Goal: Information Seeking & Learning: Learn about a topic

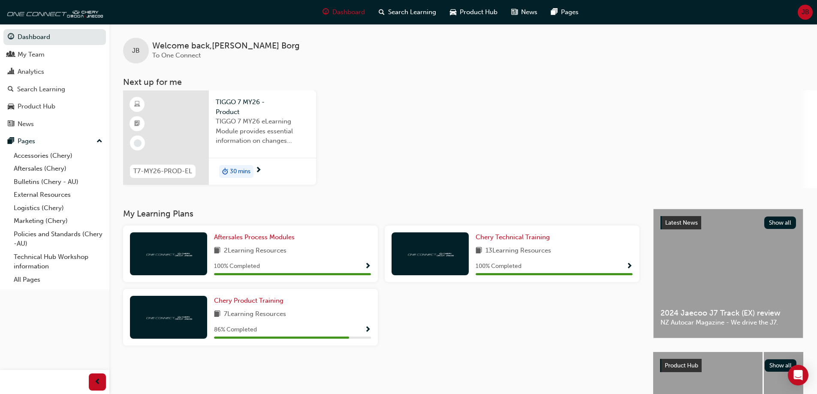
click at [368, 330] on span "Show Progress" at bounding box center [367, 330] width 6 height 8
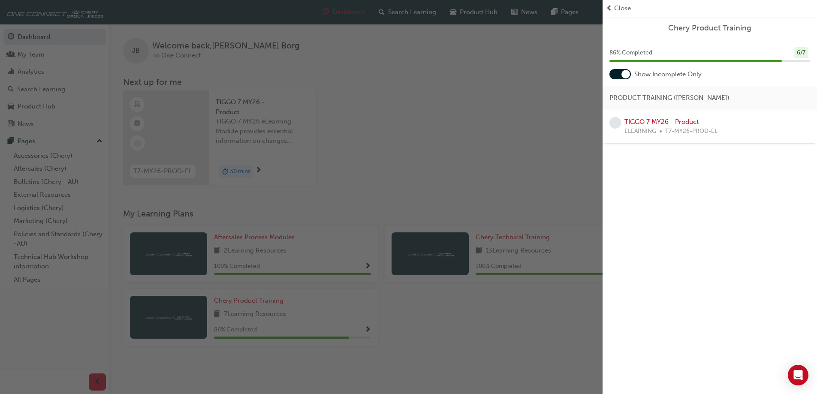
click at [442, 66] on div "button" at bounding box center [301, 197] width 602 height 394
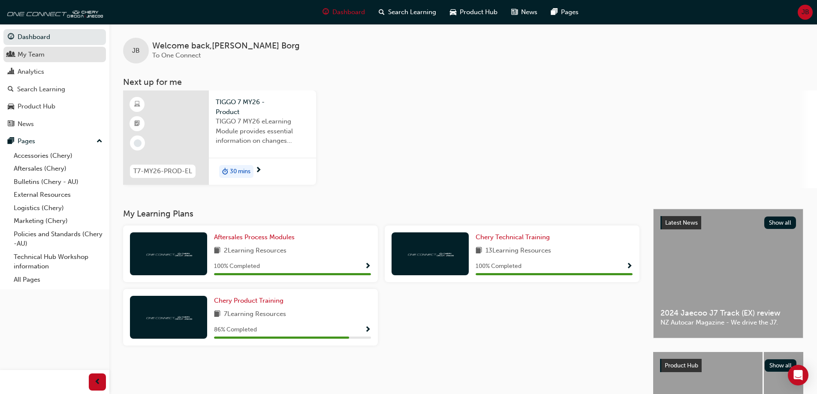
click at [39, 57] on div "My Team" at bounding box center [31, 55] width 27 height 10
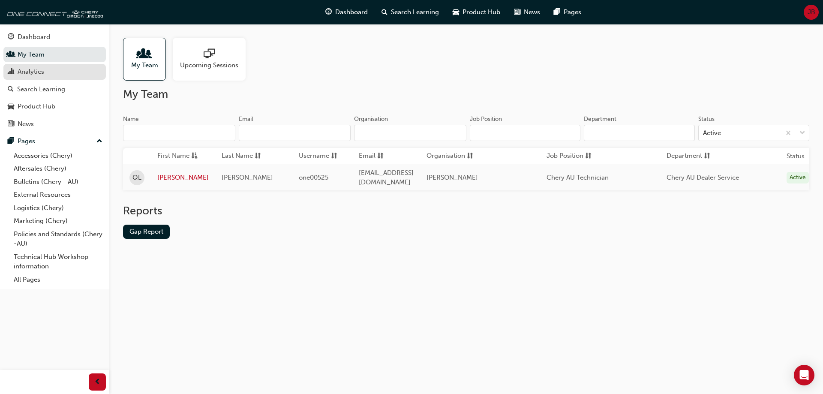
click at [54, 66] on div "Analytics" at bounding box center [55, 71] width 94 height 11
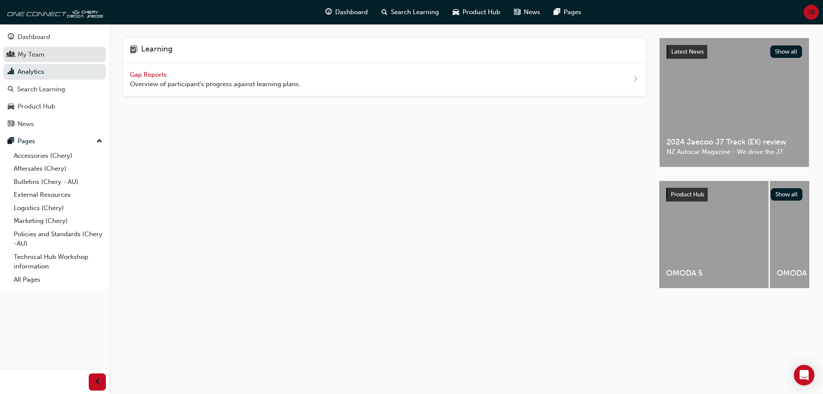
click at [59, 60] on link "My Team" at bounding box center [54, 55] width 102 height 16
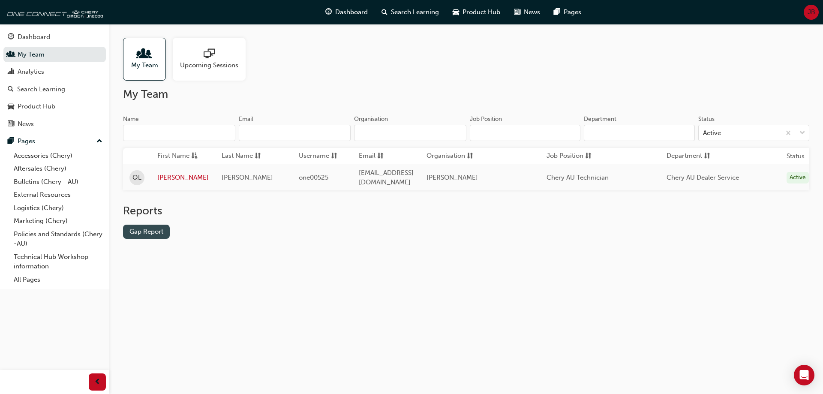
click at [160, 239] on link "Gap Report" at bounding box center [146, 232] width 47 height 14
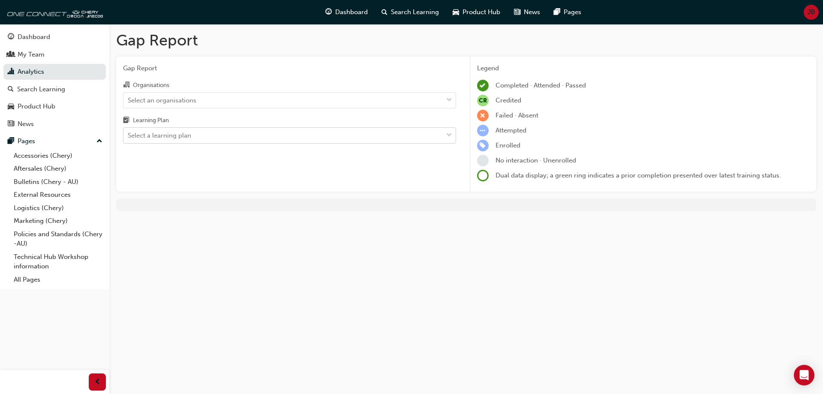
click at [302, 136] on div "Select a learning plan" at bounding box center [282, 135] width 319 height 15
click at [129, 136] on input "Learning Plan Select a learning plan" at bounding box center [128, 135] width 1 height 7
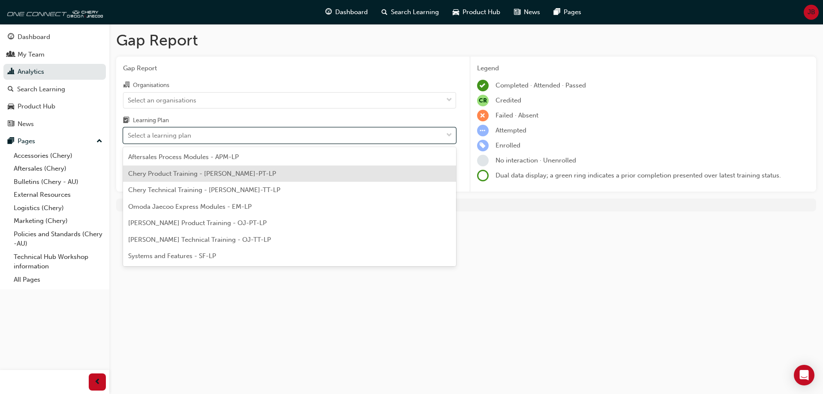
click at [240, 171] on span "Chery Product Training - [PERSON_NAME]-PT-LP" at bounding box center [202, 174] width 148 height 8
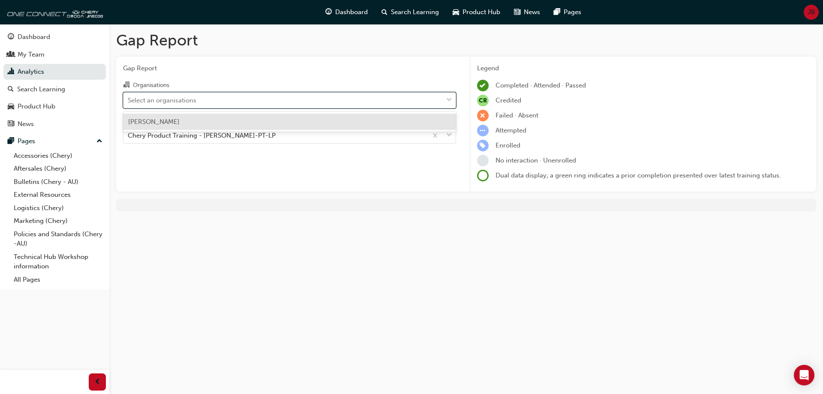
click at [182, 103] on div "Select an organisations" at bounding box center [162, 100] width 69 height 10
click at [129, 103] on input "Organisations option [PERSON_NAME] focused, 1 of 1. 1 result available. Use Up …" at bounding box center [128, 99] width 1 height 7
click at [172, 118] on div "[PERSON_NAME]" at bounding box center [289, 122] width 333 height 17
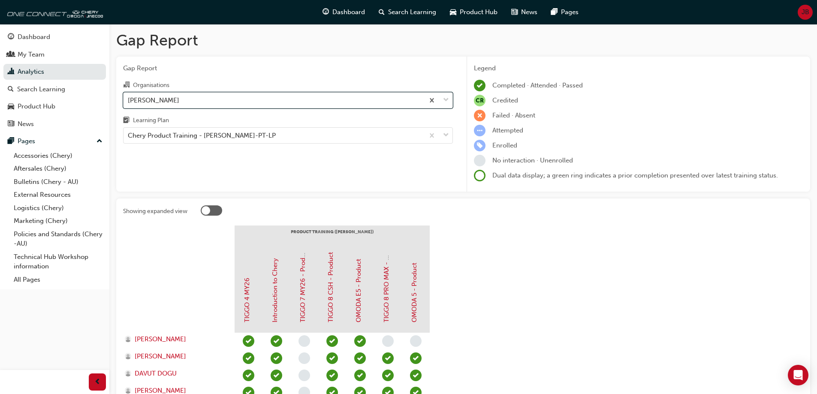
click at [207, 103] on div "[PERSON_NAME]" at bounding box center [273, 100] width 301 height 15
click at [129, 103] on input "Organisations option [PERSON_NAME], selected. 0 results available. Select is fo…" at bounding box center [128, 99] width 1 height 7
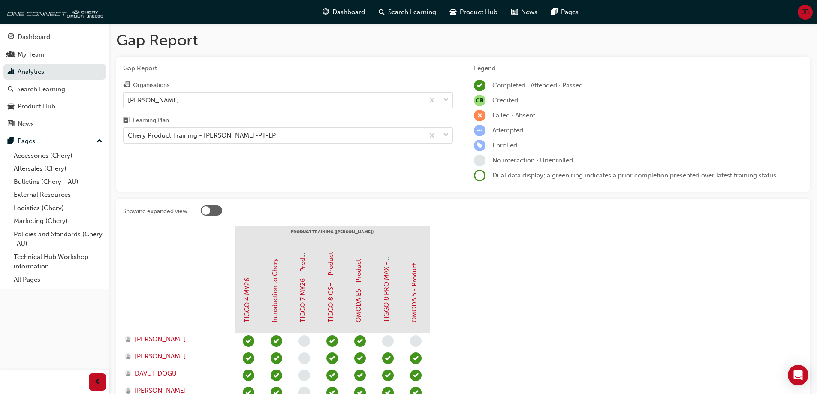
click at [195, 144] on div "Gap Report Organisations [PERSON_NAME] Learning Plan Chery Product Training - […" at bounding box center [287, 124] width 343 height 135
click at [198, 139] on div "Chery Product Training - [PERSON_NAME]-PT-LP" at bounding box center [202, 136] width 148 height 10
click at [129, 139] on input "Learning Plan Chery Product Training - [PERSON_NAME]-PT-LP" at bounding box center [128, 135] width 1 height 7
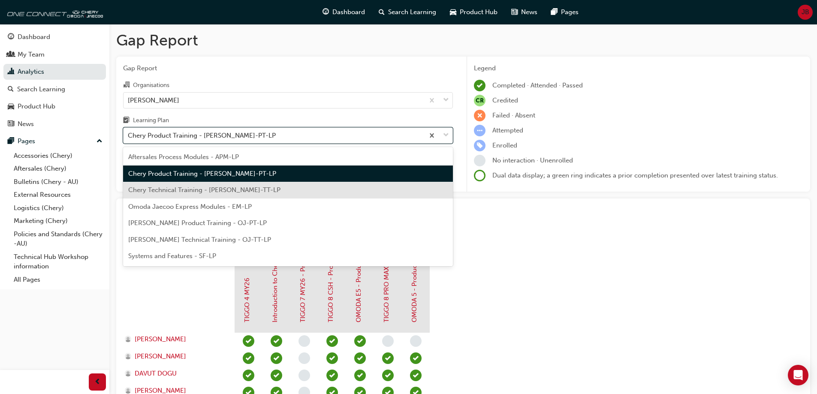
click at [191, 195] on div "Chery Technical Training - [PERSON_NAME]-TT-LP" at bounding box center [288, 190] width 330 height 17
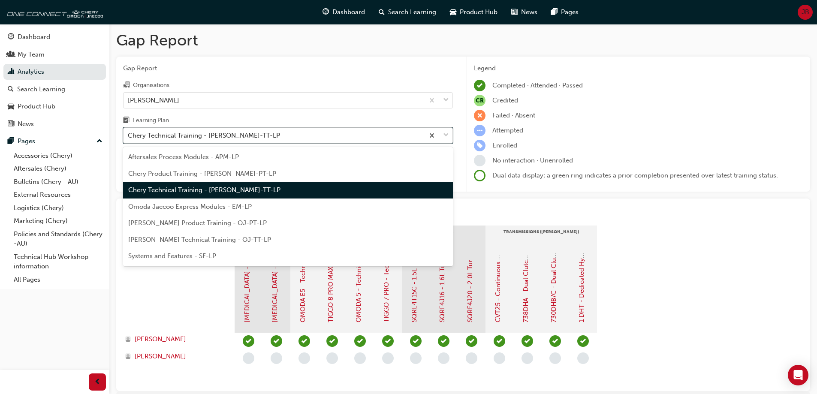
click at [222, 135] on div "Chery Technical Training - [PERSON_NAME]-TT-LP" at bounding box center [204, 136] width 152 height 10
click at [129, 135] on input "Learning Plan option Chery Technical Training - [PERSON_NAME]-TT-LP, selected. …" at bounding box center [128, 135] width 1 height 7
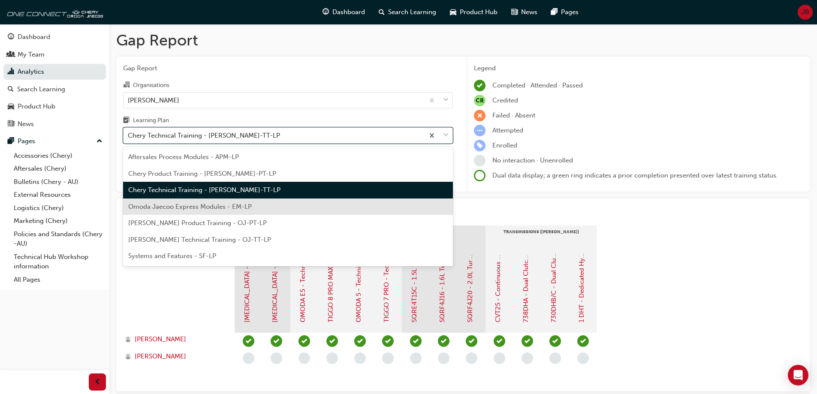
click at [208, 207] on span "Omoda Jaecoo Express Modules - EM-LP" at bounding box center [189, 207] width 123 height 8
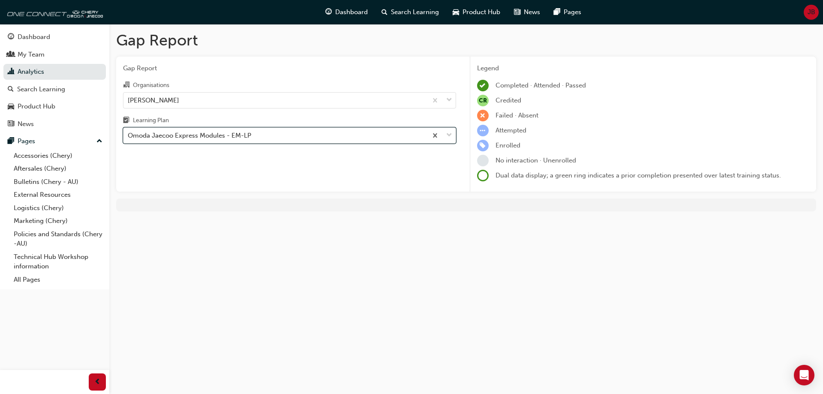
click at [218, 141] on div "Omoda Jaecoo Express Modules - EM-LP" at bounding box center [275, 135] width 304 height 15
click at [129, 139] on input "Learning Plan option Omoda Jaecoo Express Modules - EM-LP, selected. 0 results …" at bounding box center [128, 135] width 1 height 7
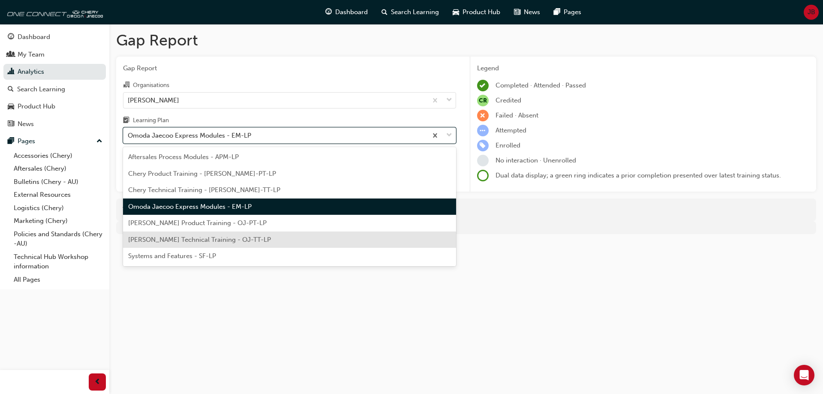
click at [203, 252] on div "Systems and Features - SF-LP" at bounding box center [289, 256] width 333 height 17
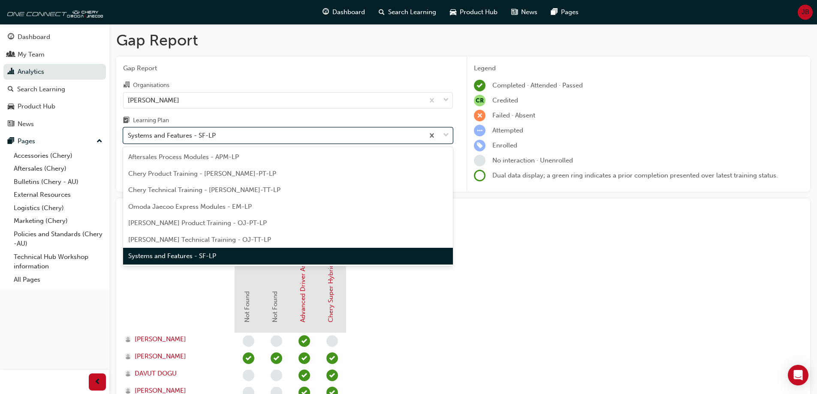
click at [213, 134] on div "Systems and Features - SF-LP" at bounding box center [172, 136] width 88 height 10
click at [129, 134] on input "Learning Plan option Systems and Features - SF-LP, selected. option Systems and…" at bounding box center [128, 135] width 1 height 7
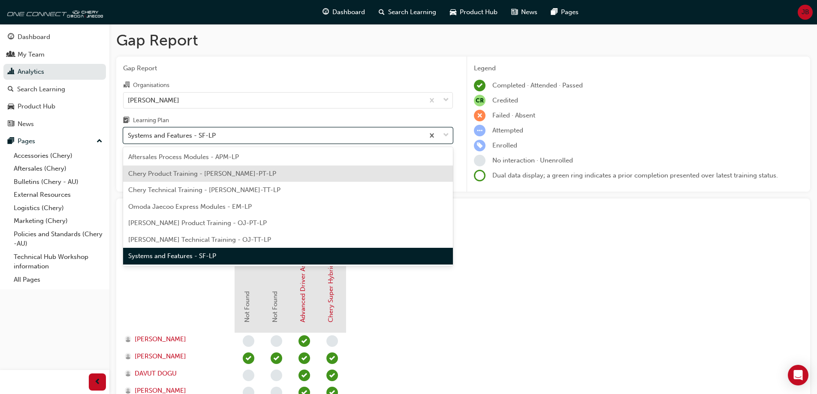
click at [201, 174] on span "Chery Product Training - [PERSON_NAME]-PT-LP" at bounding box center [202, 174] width 148 height 8
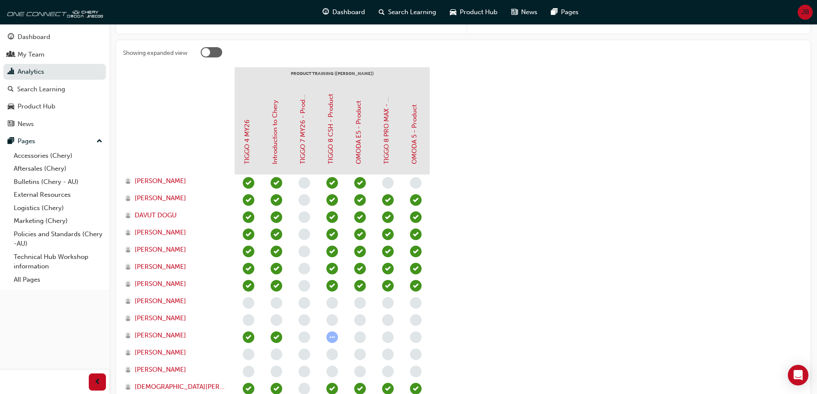
scroll to position [171, 0]
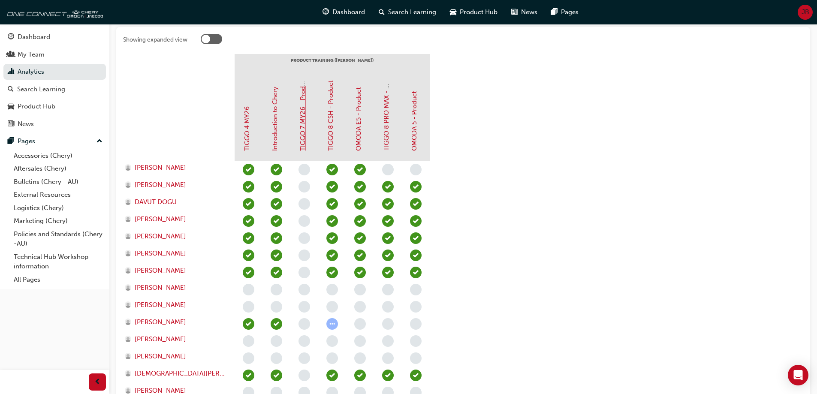
click at [303, 126] on link "TIGGO 7 MY26 - Product" at bounding box center [303, 114] width 8 height 74
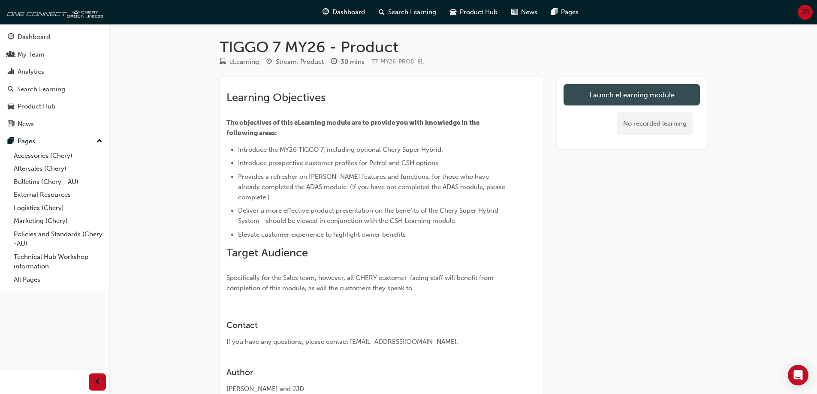
click at [649, 99] on link "Launch eLearning module" at bounding box center [631, 94] width 136 height 21
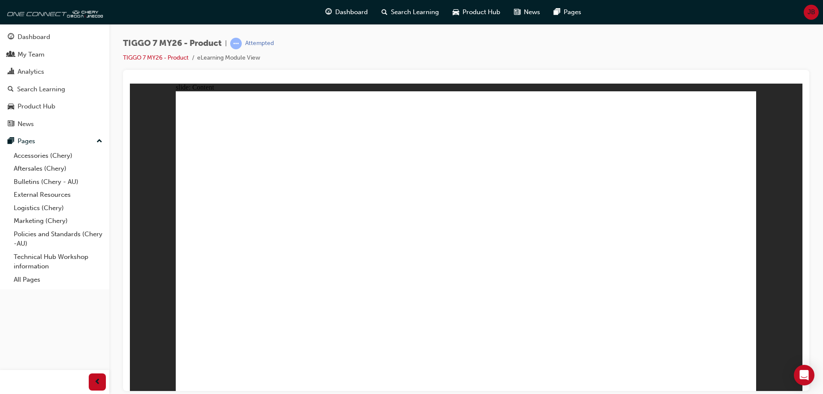
drag, startPoint x: 652, startPoint y: 141, endPoint x: 664, endPoint y: 141, distance: 12.4
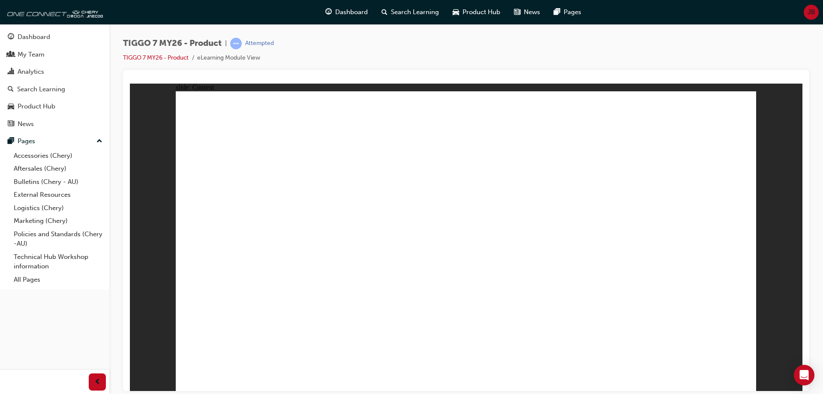
drag, startPoint x: 334, startPoint y: 311, endPoint x: 342, endPoint y: 311, distance: 7.3
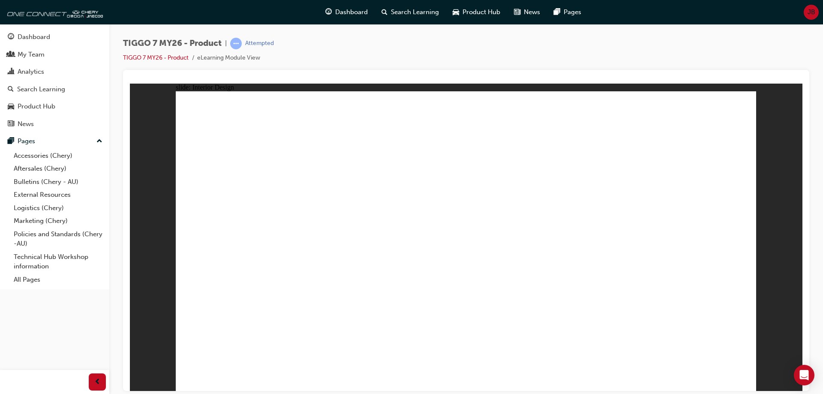
drag, startPoint x: 249, startPoint y: 295, endPoint x: 247, endPoint y: 304, distance: 8.4
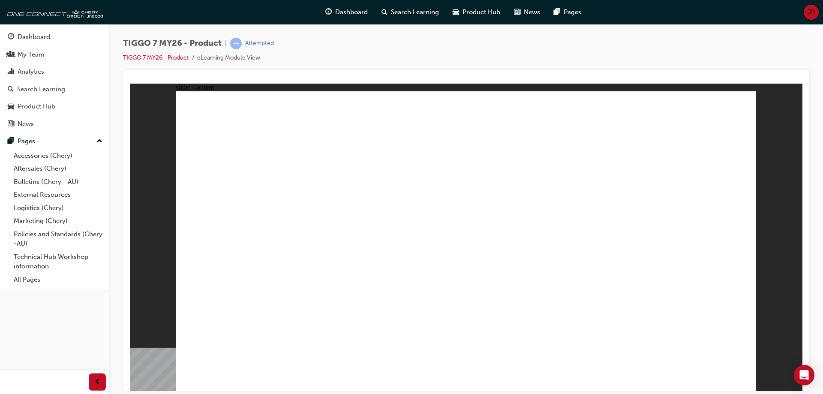
drag, startPoint x: 552, startPoint y: 277, endPoint x: 478, endPoint y: 280, distance: 74.7
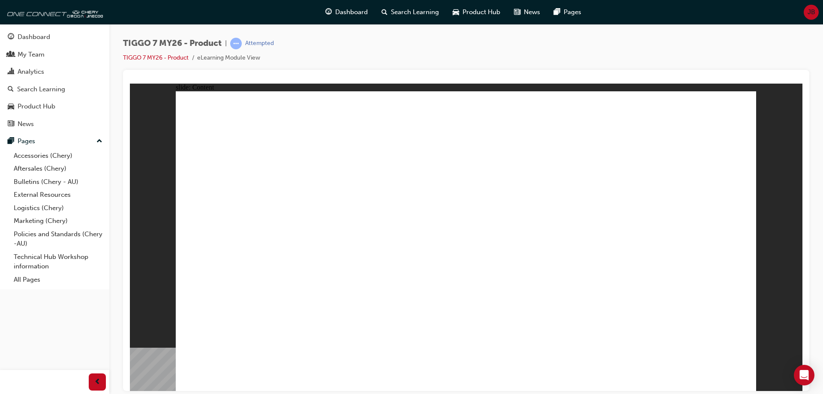
drag, startPoint x: 746, startPoint y: 377, endPoint x: 742, endPoint y: 374, distance: 4.6
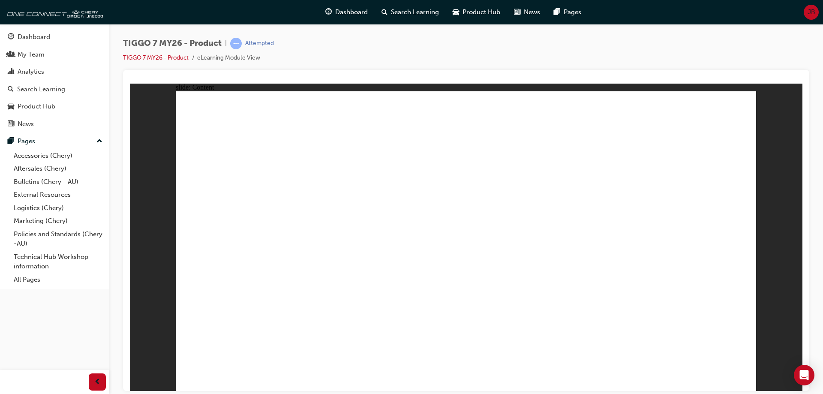
drag, startPoint x: 276, startPoint y: 292, endPoint x: 274, endPoint y: 310, distance: 18.5
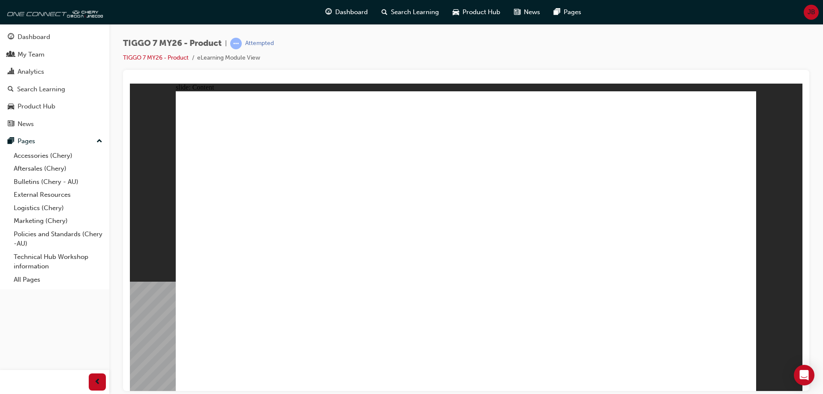
click at [777, 216] on div "slide: Content Rectangle 1 Rectangle 1 Rectangle 22 close.png FEATURE SLIF –SPE…" at bounding box center [466, 236] width 673 height 307
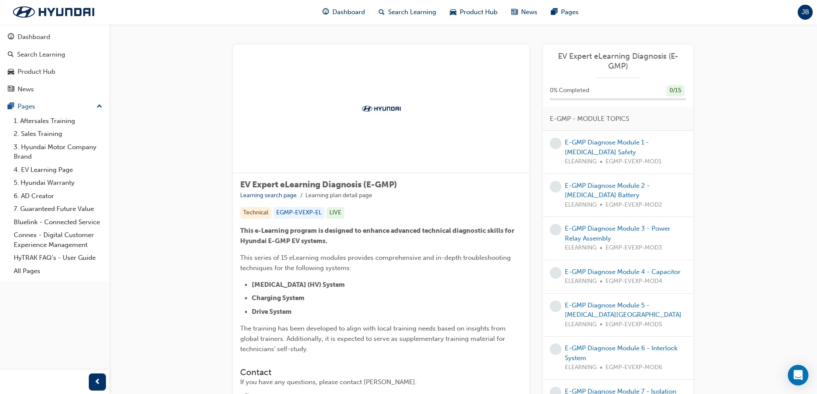
scroll to position [257, 0]
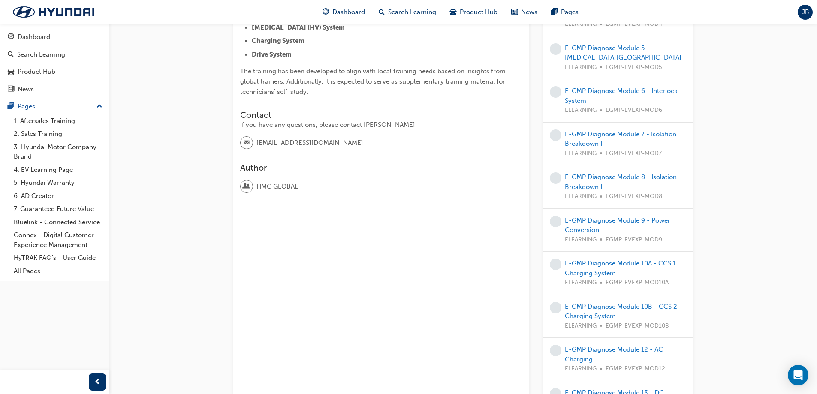
click at [803, 13] on span "JB" at bounding box center [805, 12] width 8 height 10
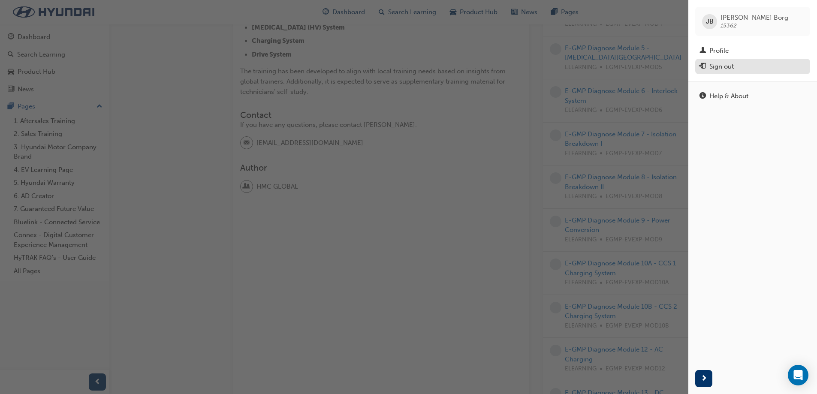
click at [724, 68] on div "Sign out" at bounding box center [721, 67] width 24 height 10
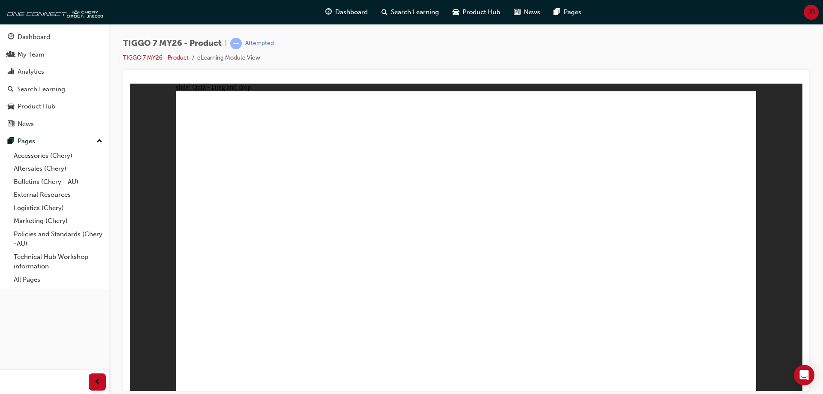
drag, startPoint x: 437, startPoint y: 123, endPoint x: 427, endPoint y: 128, distance: 11.5
drag, startPoint x: 548, startPoint y: 124, endPoint x: 230, endPoint y: 251, distance: 342.5
drag, startPoint x: 710, startPoint y: 125, endPoint x: 493, endPoint y: 258, distance: 254.8
drag, startPoint x: 514, startPoint y: 190, endPoint x: 701, endPoint y: 262, distance: 200.5
drag, startPoint x: 651, startPoint y: 193, endPoint x: 625, endPoint y: 188, distance: 26.1
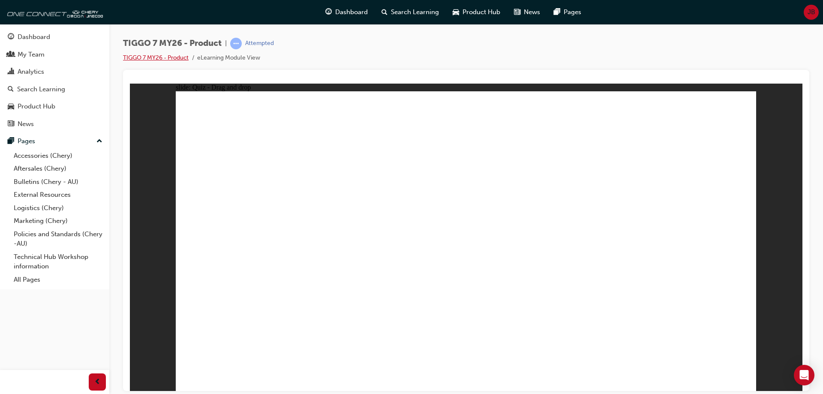
drag, startPoint x: 463, startPoint y: 128, endPoint x: 479, endPoint y: 179, distance: 53.6
drag, startPoint x: 412, startPoint y: 127, endPoint x: 326, endPoint y: 266, distance: 163.3
drag, startPoint x: 609, startPoint y: 185, endPoint x: 554, endPoint y: 253, distance: 87.6
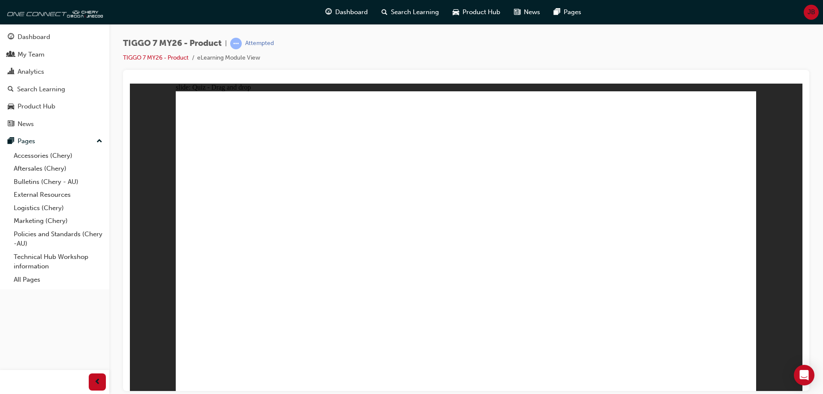
drag, startPoint x: 582, startPoint y: 165, endPoint x: 251, endPoint y: 276, distance: 349.2
drag, startPoint x: 478, startPoint y: 165, endPoint x: 267, endPoint y: 304, distance: 252.1
drag, startPoint x: 730, startPoint y: 164, endPoint x: 515, endPoint y: 272, distance: 240.4
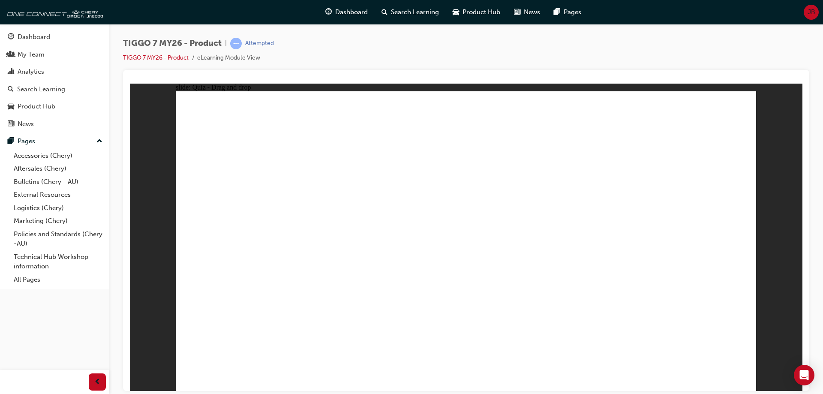
drag, startPoint x: 456, startPoint y: 128, endPoint x: 472, endPoint y: 283, distance: 156.0
drag, startPoint x: 528, startPoint y: 126, endPoint x: 534, endPoint y: 281, distance: 154.4
drag, startPoint x: 589, startPoint y: 127, endPoint x: 284, endPoint y: 285, distance: 344.0
drag, startPoint x: 452, startPoint y: 155, endPoint x: 283, endPoint y: 285, distance: 213.3
drag, startPoint x: 510, startPoint y: 150, endPoint x: 556, endPoint y: 285, distance: 143.3
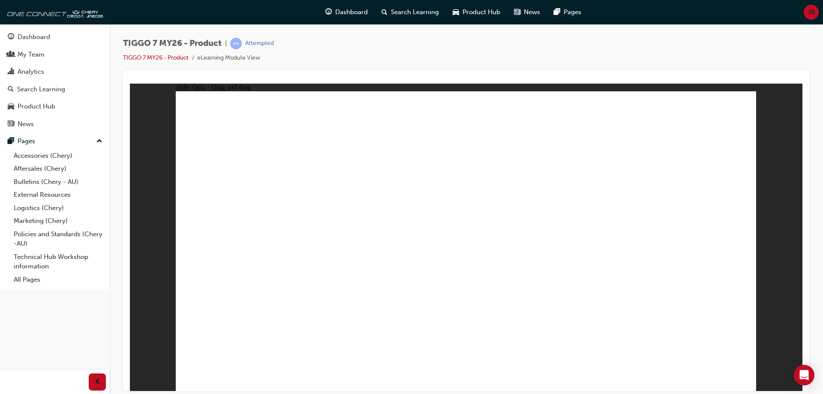
drag, startPoint x: 598, startPoint y: 152, endPoint x: 360, endPoint y: 290, distance: 274.8
drag, startPoint x: 515, startPoint y: 174, endPoint x: 511, endPoint y: 184, distance: 10.6
drag, startPoint x: 520, startPoint y: 175, endPoint x: 273, endPoint y: 310, distance: 281.6
drag, startPoint x: 578, startPoint y: 177, endPoint x: 626, endPoint y: 283, distance: 115.9
drag, startPoint x: 643, startPoint y: 123, endPoint x: 291, endPoint y: 282, distance: 385.5
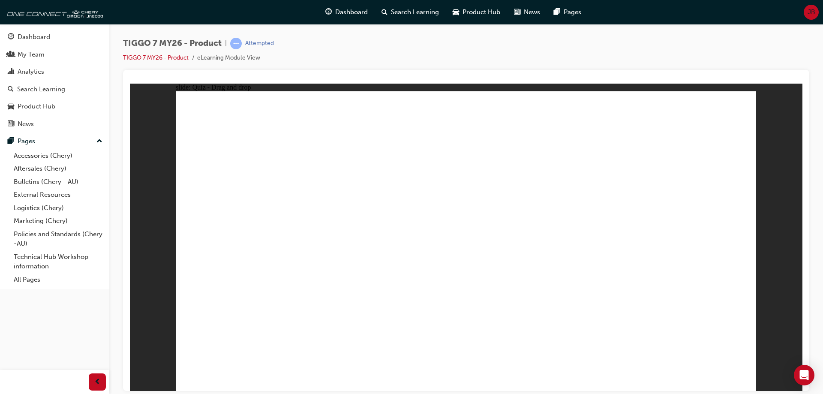
drag, startPoint x: 635, startPoint y: 150, endPoint x: 304, endPoint y: 280, distance: 355.8
drag, startPoint x: 646, startPoint y: 177, endPoint x: 346, endPoint y: 293, distance: 321.5
drag, startPoint x: 717, startPoint y: 126, endPoint x: 387, endPoint y: 286, distance: 366.6
drag, startPoint x: 709, startPoint y: 150, endPoint x: 526, endPoint y: 286, distance: 227.6
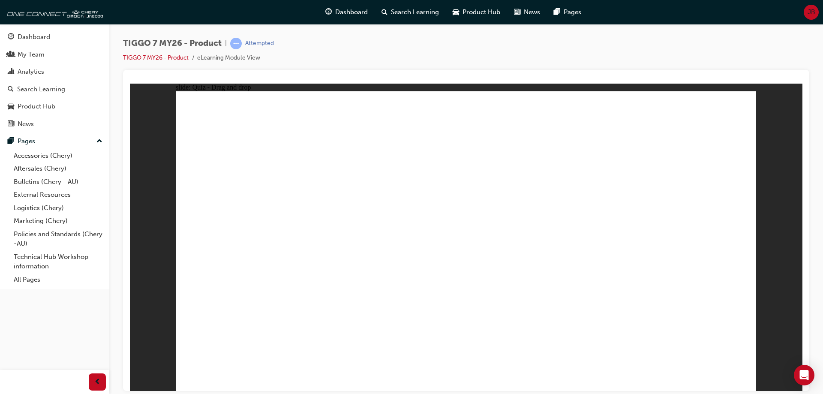
drag, startPoint x: 493, startPoint y: 147, endPoint x: 352, endPoint y: 248, distance: 172.4
drag, startPoint x: 284, startPoint y: 223, endPoint x: 443, endPoint y: 134, distance: 182.1
drag, startPoint x: 490, startPoint y: 148, endPoint x: 347, endPoint y: 229, distance: 164.4
drag, startPoint x: 587, startPoint y: 134, endPoint x: 556, endPoint y: 217, distance: 89.0
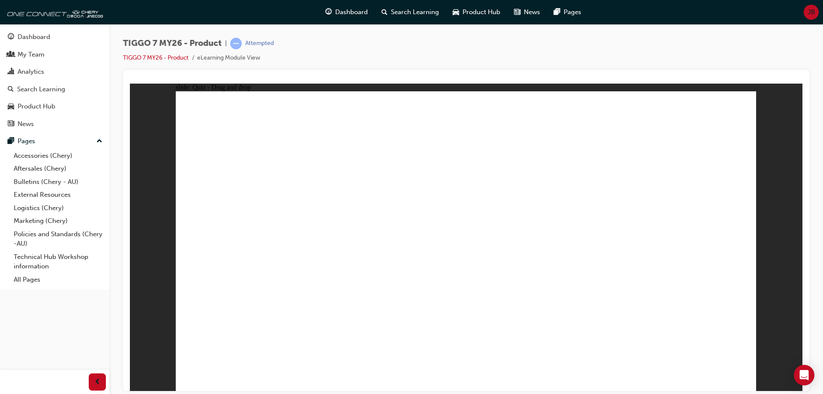
drag, startPoint x: 703, startPoint y: 142, endPoint x: 322, endPoint y: 280, distance: 405.2
radio input "true"
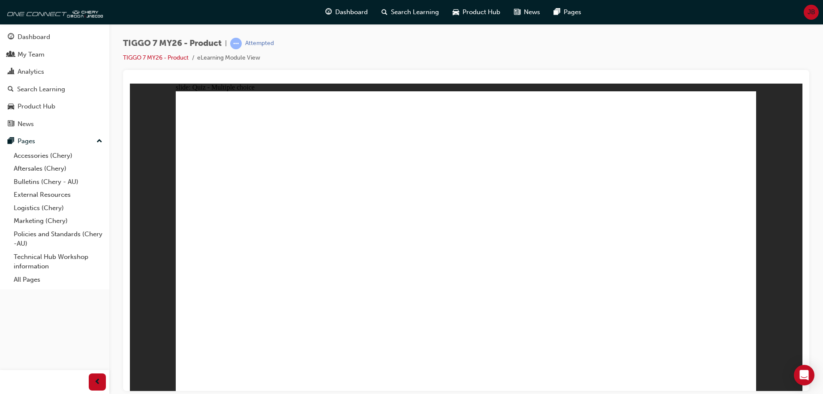
drag, startPoint x: 478, startPoint y: 123, endPoint x: 509, endPoint y: 262, distance: 142.8
drag, startPoint x: 576, startPoint y: 125, endPoint x: 592, endPoint y: 277, distance: 152.2
drag, startPoint x: 676, startPoint y: 124, endPoint x: 487, endPoint y: 292, distance: 253.3
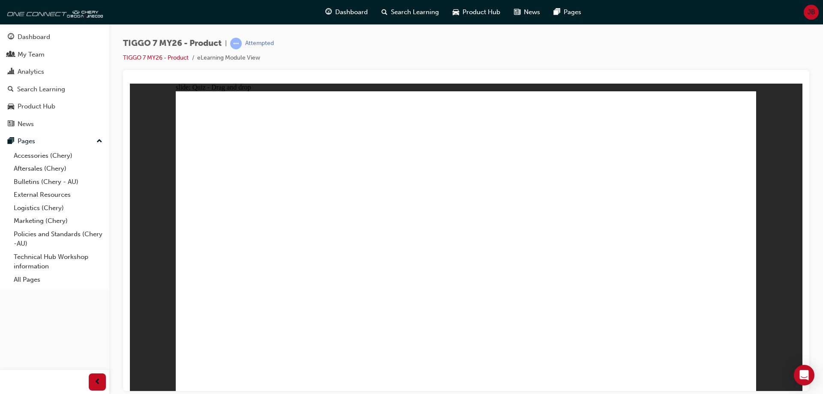
drag, startPoint x: 439, startPoint y: 146, endPoint x: 577, endPoint y: 283, distance: 194.6
drag, startPoint x: 574, startPoint y: 146, endPoint x: 261, endPoint y: 277, distance: 339.7
drag, startPoint x: 594, startPoint y: 143, endPoint x: 304, endPoint y: 292, distance: 325.9
drag, startPoint x: 561, startPoint y: 174, endPoint x: 565, endPoint y: 171, distance: 5.8
drag, startPoint x: 565, startPoint y: 171, endPoint x: 303, endPoint y: 314, distance: 299.3
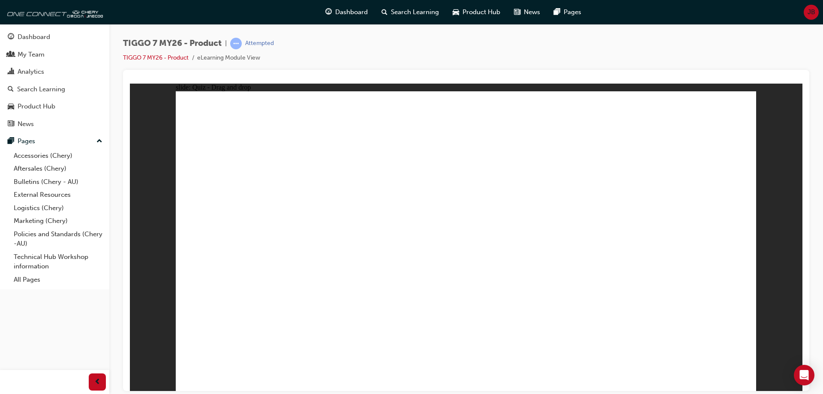
drag, startPoint x: 590, startPoint y: 147, endPoint x: 568, endPoint y: 315, distance: 169.5
drag, startPoint x: 599, startPoint y: 169, endPoint x: 604, endPoint y: 328, distance: 159.1
drag, startPoint x: 690, startPoint y: 143, endPoint x: 599, endPoint y: 276, distance: 160.8
drag, startPoint x: 679, startPoint y: 143, endPoint x: 520, endPoint y: 320, distance: 237.1
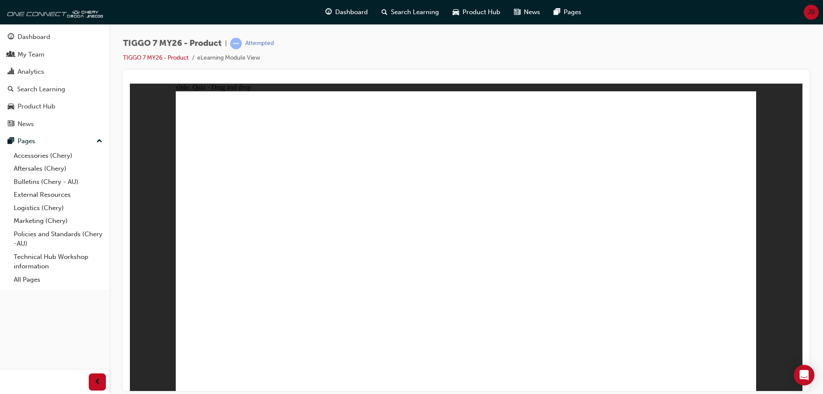
drag, startPoint x: 438, startPoint y: 283, endPoint x: 496, endPoint y: 244, distance: 70.5
radio input "true"
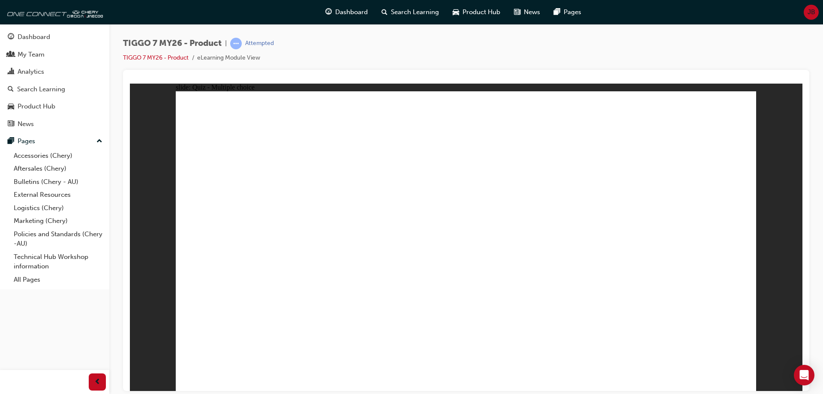
drag, startPoint x: 447, startPoint y: 117, endPoint x: 577, endPoint y: 247, distance: 184.3
drag, startPoint x: 636, startPoint y: 187, endPoint x: 699, endPoint y: 268, distance: 102.6
drag, startPoint x: 501, startPoint y: 171, endPoint x: 465, endPoint y: 186, distance: 39.0
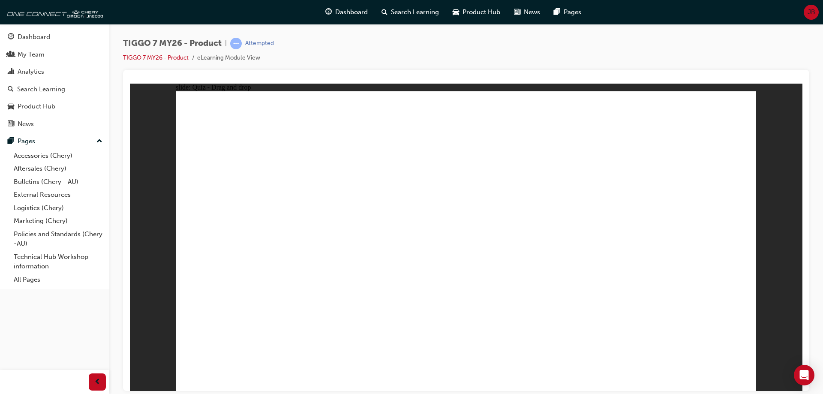
drag, startPoint x: 557, startPoint y: 131, endPoint x: 350, endPoint y: 262, distance: 245.3
drag, startPoint x: 660, startPoint y: 136, endPoint x: 216, endPoint y: 269, distance: 463.7
drag, startPoint x: 464, startPoint y: 197, endPoint x: 441, endPoint y: 272, distance: 78.9
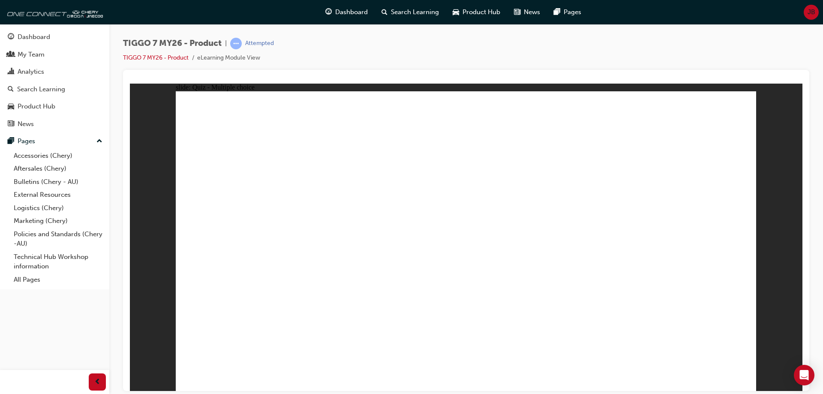
radio input "true"
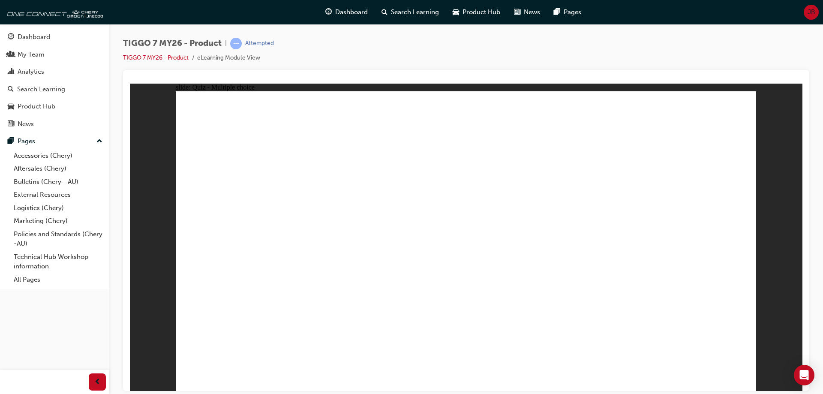
radio input "false"
radio input "true"
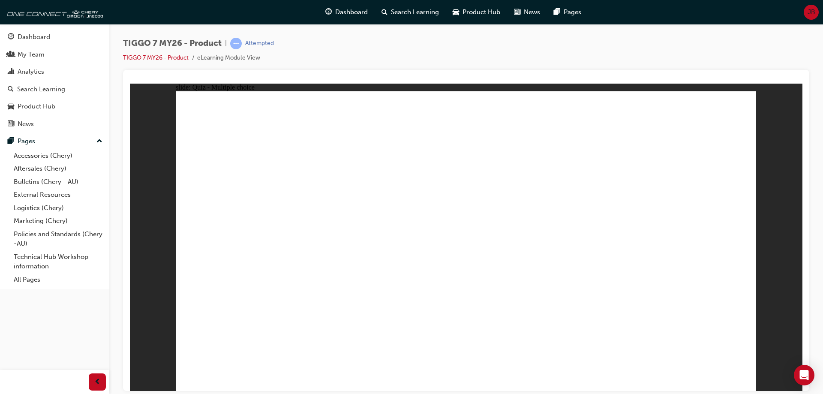
radio input "false"
radio input "true"
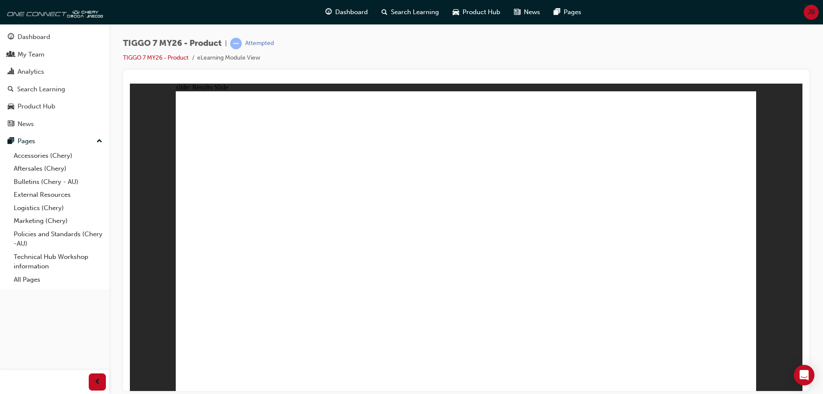
drag, startPoint x: 600, startPoint y: 135, endPoint x: 274, endPoint y: 269, distance: 353.0
drag, startPoint x: 450, startPoint y: 127, endPoint x: 366, endPoint y: 254, distance: 151.6
drag, startPoint x: 645, startPoint y: 181, endPoint x: 683, endPoint y: 181, distance: 37.7
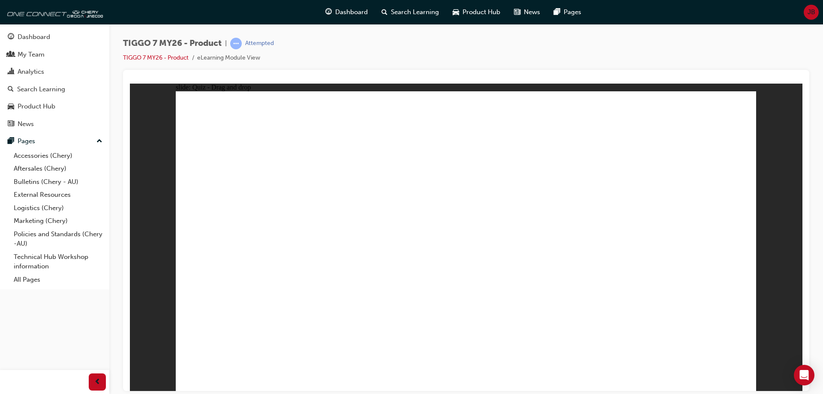
drag, startPoint x: 687, startPoint y: 137, endPoint x: 478, endPoint y: 273, distance: 249.2
drag, startPoint x: 504, startPoint y: 189, endPoint x: 577, endPoint y: 261, distance: 103.1
drag, startPoint x: 620, startPoint y: 189, endPoint x: 681, endPoint y: 261, distance: 94.0
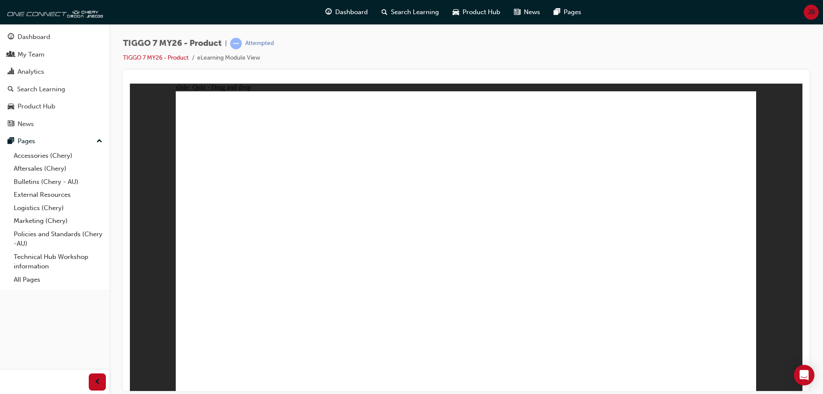
drag, startPoint x: 565, startPoint y: 158, endPoint x: 263, endPoint y: 265, distance: 321.2
drag, startPoint x: 717, startPoint y: 162, endPoint x: 280, endPoint y: 307, distance: 460.1
drag, startPoint x: 463, startPoint y: 168, endPoint x: 485, endPoint y: 275, distance: 108.9
drag, startPoint x: 487, startPoint y: 269, endPoint x: 268, endPoint y: 326, distance: 225.9
drag, startPoint x: 259, startPoint y: 303, endPoint x: 498, endPoint y: 293, distance: 238.6
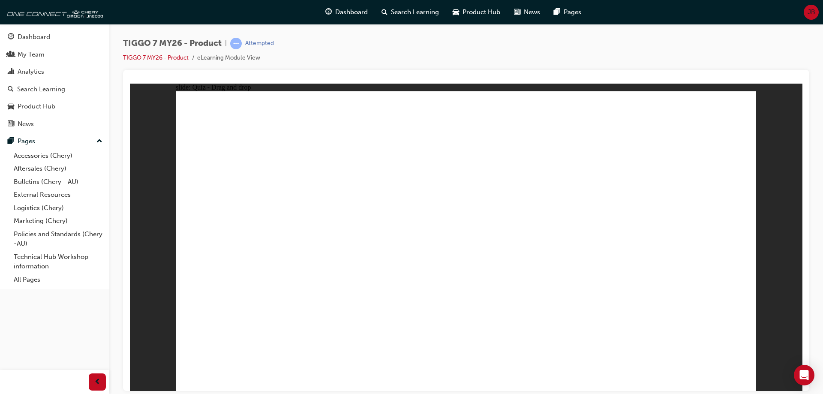
drag, startPoint x: 450, startPoint y: 124, endPoint x: 488, endPoint y: 286, distance: 166.4
drag, startPoint x: 516, startPoint y: 119, endPoint x: 514, endPoint y: 274, distance: 154.8
drag, startPoint x: 568, startPoint y: 120, endPoint x: 277, endPoint y: 280, distance: 331.7
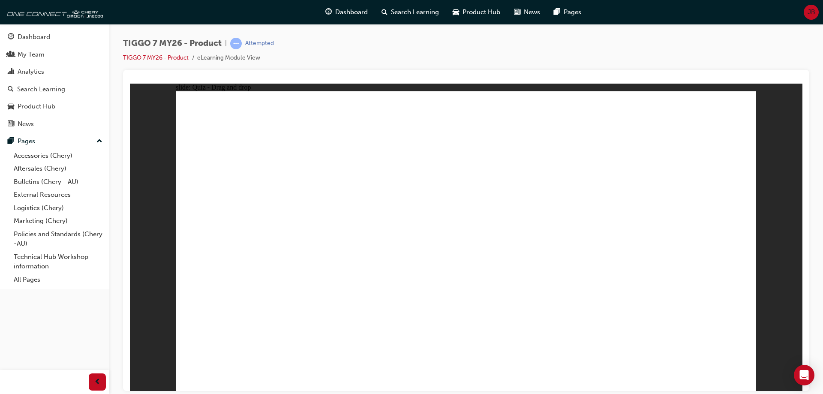
drag, startPoint x: 446, startPoint y: 151, endPoint x: 286, endPoint y: 280, distance: 205.2
drag, startPoint x: 511, startPoint y: 151, endPoint x: 567, endPoint y: 292, distance: 151.8
drag, startPoint x: 580, startPoint y: 151, endPoint x: 346, endPoint y: 278, distance: 266.4
drag, startPoint x: 618, startPoint y: 135, endPoint x: 378, endPoint y: 280, distance: 280.3
drag, startPoint x: 703, startPoint y: 124, endPoint x: 269, endPoint y: 299, distance: 468.2
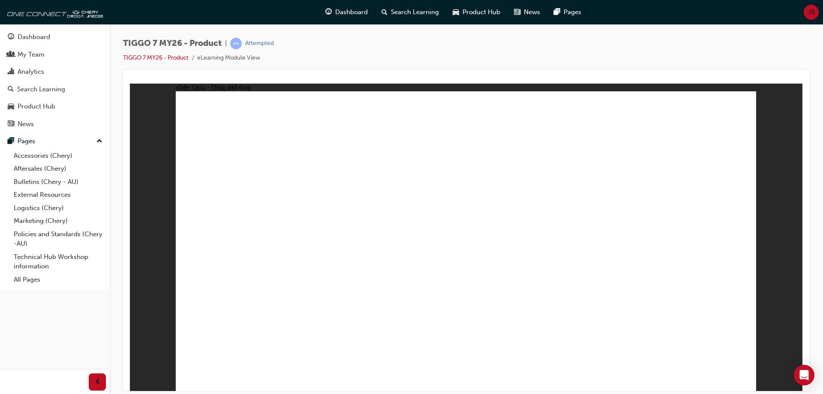
drag, startPoint x: 526, startPoint y: 173, endPoint x: 308, endPoint y: 293, distance: 249.2
drag, startPoint x: 588, startPoint y: 173, endPoint x: 516, endPoint y: 296, distance: 142.3
drag, startPoint x: 648, startPoint y: 146, endPoint x: 337, endPoint y: 294, distance: 344.4
drag, startPoint x: 712, startPoint y: 145, endPoint x: 591, endPoint y: 298, distance: 195.0
drag, startPoint x: 647, startPoint y: 176, endPoint x: 370, endPoint y: 296, distance: 301.8
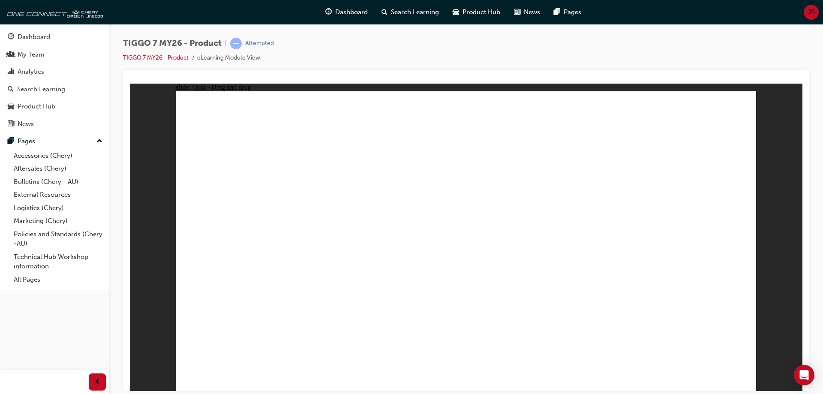
drag, startPoint x: 507, startPoint y: 143, endPoint x: 353, endPoint y: 228, distance: 176.3
drag, startPoint x: 574, startPoint y: 145, endPoint x: 530, endPoint y: 220, distance: 87.0
drag, startPoint x: 671, startPoint y: 157, endPoint x: 523, endPoint y: 269, distance: 185.8
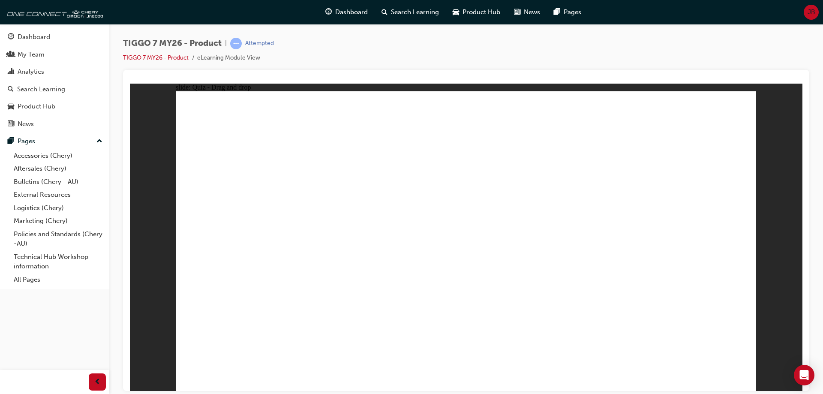
radio input "true"
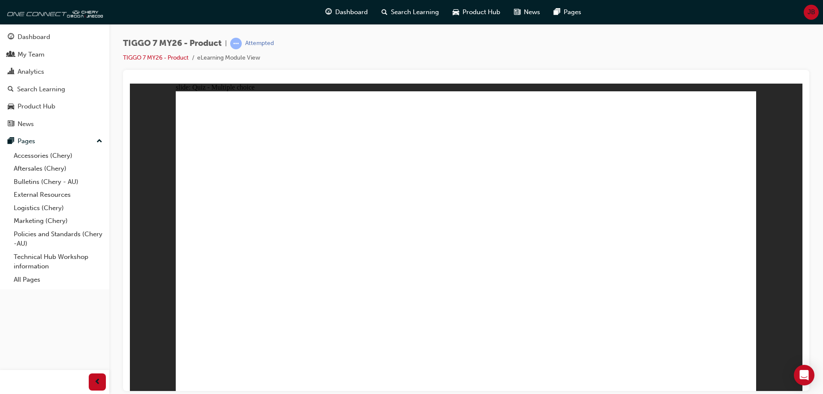
drag, startPoint x: 489, startPoint y: 126, endPoint x: 580, endPoint y: 287, distance: 185.3
drag, startPoint x: 589, startPoint y: 153, endPoint x: 577, endPoint y: 258, distance: 106.1
drag, startPoint x: 601, startPoint y: 143, endPoint x: 600, endPoint y: 162, distance: 18.9
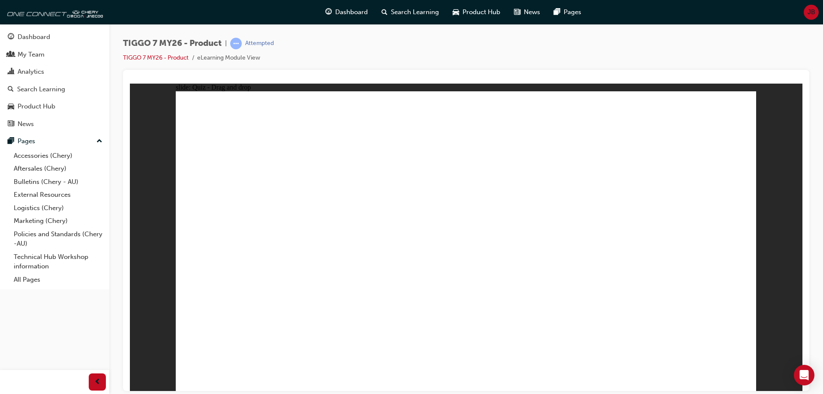
drag, startPoint x: 599, startPoint y: 127, endPoint x: 573, endPoint y: 299, distance: 173.9
drag, startPoint x: 583, startPoint y: 167, endPoint x: 520, endPoint y: 332, distance: 177.1
drag, startPoint x: 466, startPoint y: 135, endPoint x: 466, endPoint y: 145, distance: 10.3
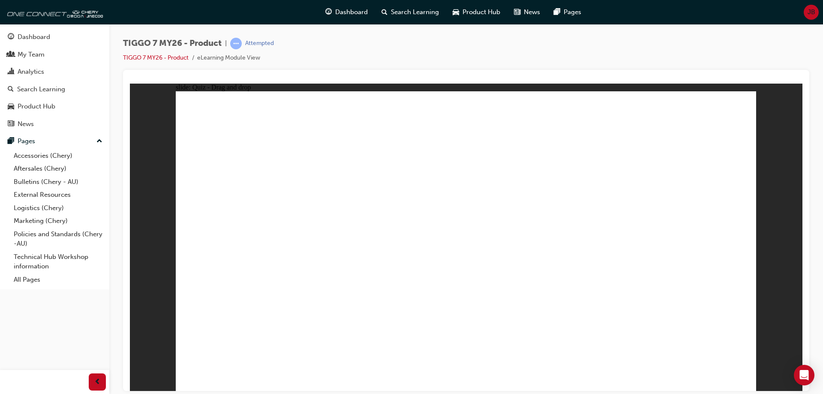
drag, startPoint x: 466, startPoint y: 145, endPoint x: 492, endPoint y: 275, distance: 133.0
drag, startPoint x: 645, startPoint y: 130, endPoint x: 588, endPoint y: 301, distance: 180.0
drag, startPoint x: 657, startPoint y: 142, endPoint x: 539, endPoint y: 299, distance: 196.0
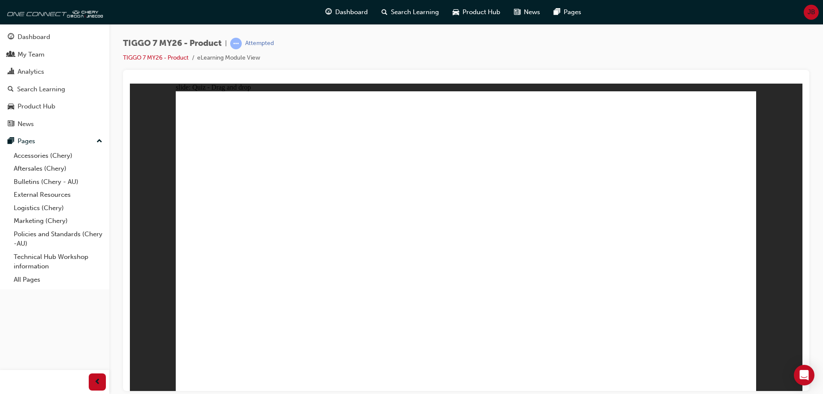
radio input "true"
drag, startPoint x: 577, startPoint y: 124, endPoint x: 362, endPoint y: 254, distance: 250.9
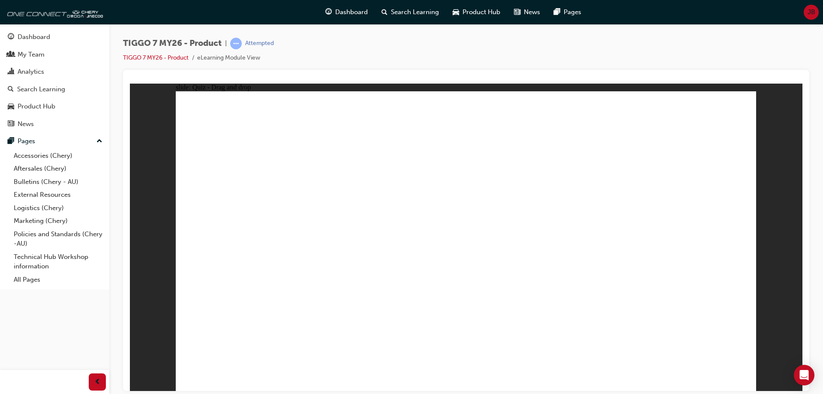
drag, startPoint x: 627, startPoint y: 185, endPoint x: 697, endPoint y: 256, distance: 100.3
drag, startPoint x: 693, startPoint y: 139, endPoint x: 684, endPoint y: 140, distance: 9.0
drag, startPoint x: 466, startPoint y: 127, endPoint x: 259, endPoint y: 259, distance: 245.3
drag, startPoint x: 684, startPoint y: 132, endPoint x: 493, endPoint y: 262, distance: 231.0
drag, startPoint x: 508, startPoint y: 191, endPoint x: 586, endPoint y: 263, distance: 105.9
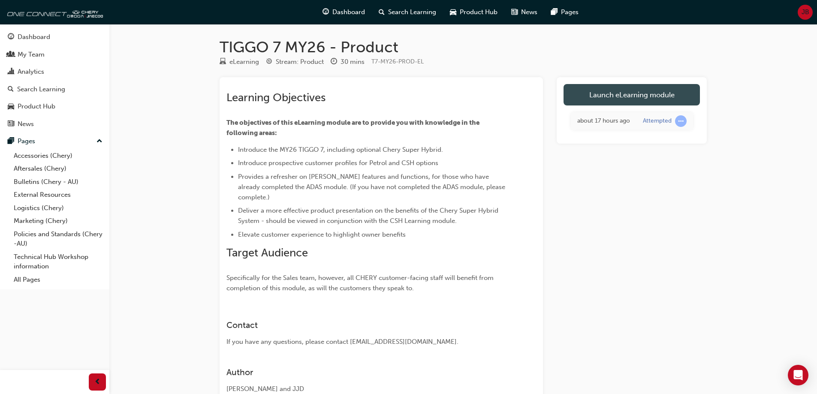
click at [622, 93] on link "Launch eLearning module" at bounding box center [631, 94] width 136 height 21
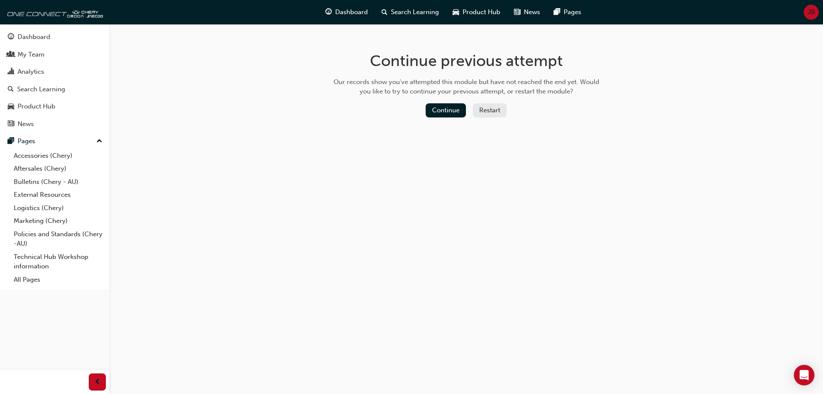
click at [496, 112] on button "Restart" at bounding box center [490, 110] width 34 height 14
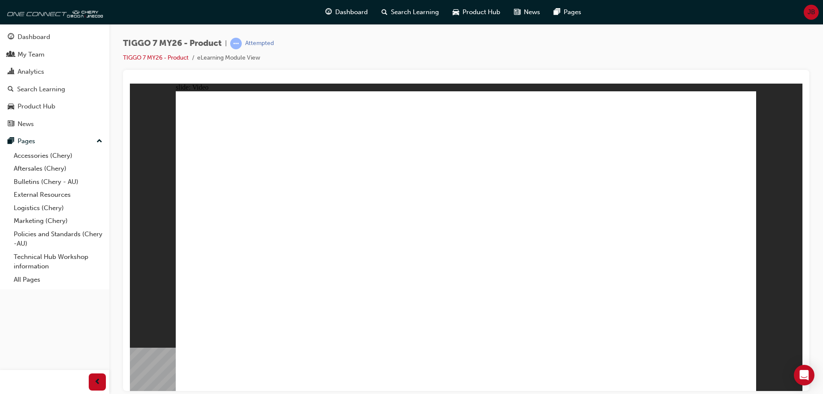
click at [520, 51] on div "TIGGO 7 MY26 - Product | Attempted TIGGO 7 MY26 - Product eLearning Module View" at bounding box center [466, 54] width 686 height 32
click at [598, 51] on div "TIGGO 7 MY26 - Product | Attempted TIGGO 7 MY26 - Product eLearning Module View" at bounding box center [466, 54] width 686 height 32
